Goal: Find specific page/section: Find specific page/section

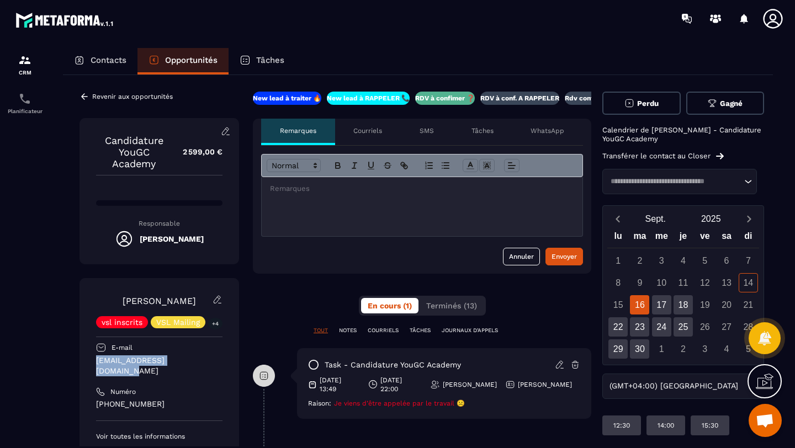
scroll to position [389, 0]
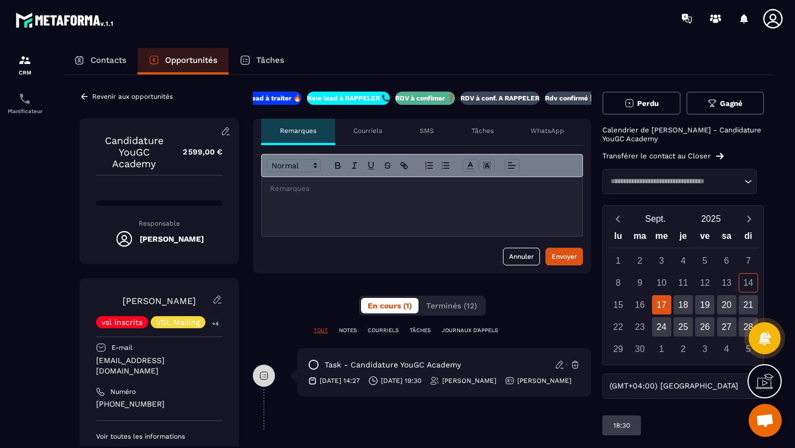
scroll to position [389, 0]
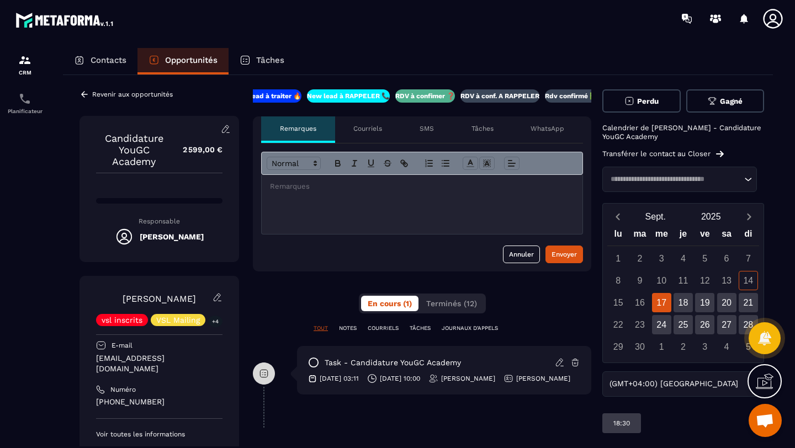
scroll to position [389, 0]
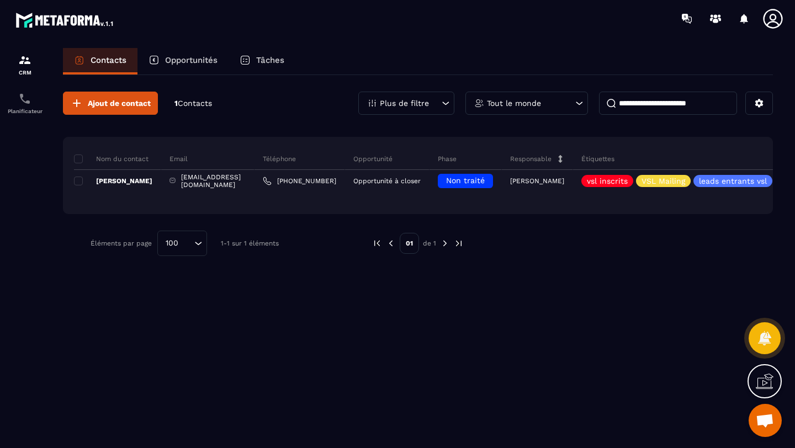
scroll to position [389, 0]
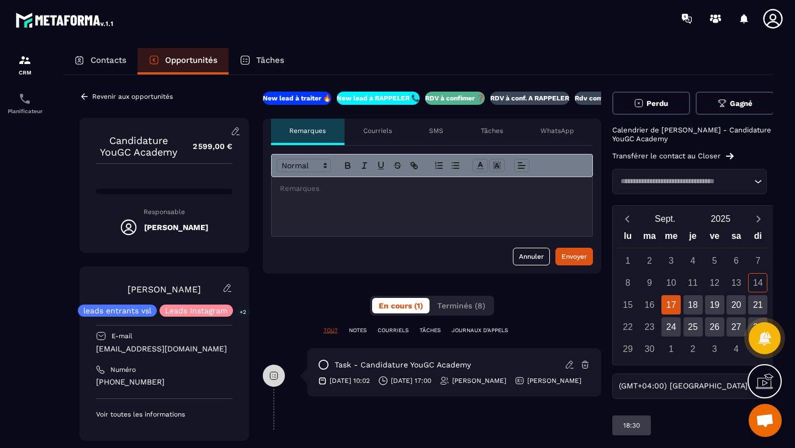
scroll to position [389, 0]
